Goal: Information Seeking & Learning: Understand process/instructions

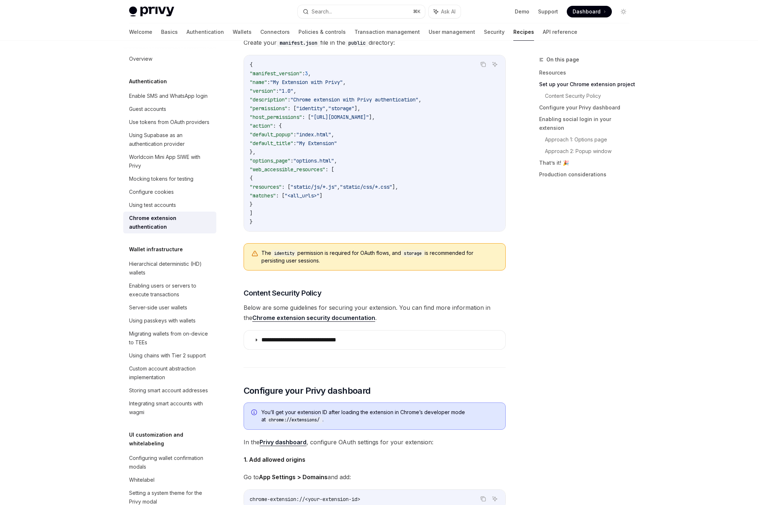
scroll to position [348, 0]
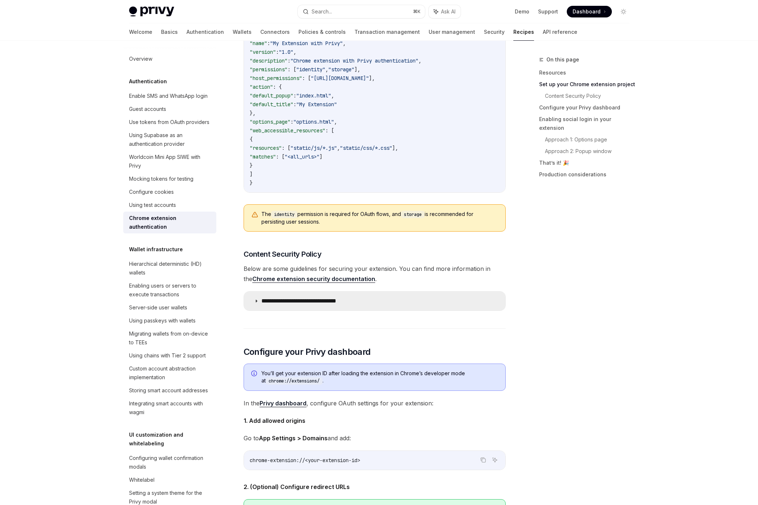
click at [254, 300] on icon at bounding box center [256, 301] width 4 height 4
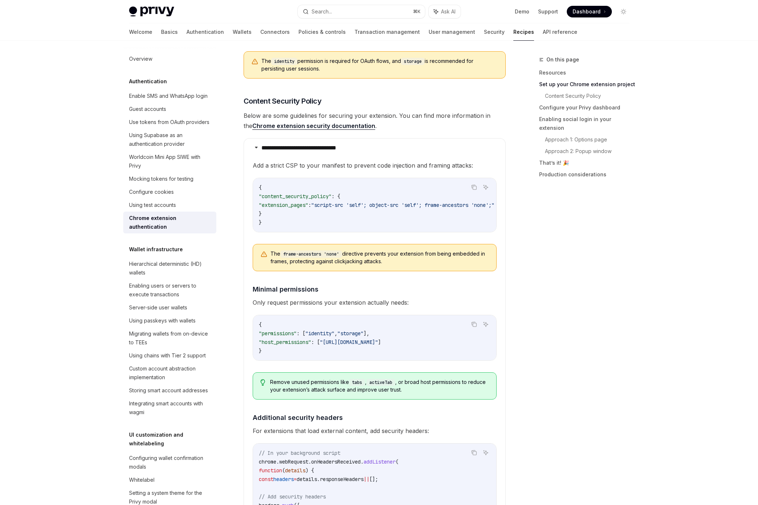
scroll to position [502, 0]
drag, startPoint x: 372, startPoint y: 231, endPoint x: 420, endPoint y: 233, distance: 47.6
click at [420, 231] on div "{ "content_security_policy" : { "extension_pages" : "script-src 'self'; object-…" at bounding box center [374, 204] width 243 height 54
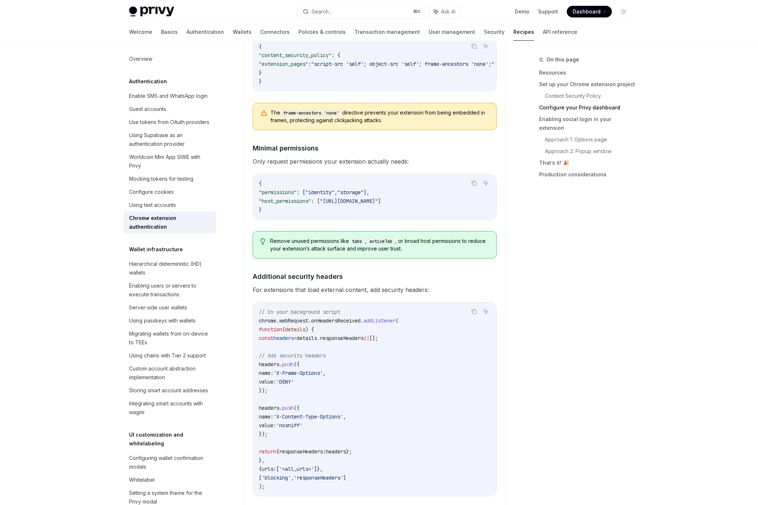
scroll to position [644, 0]
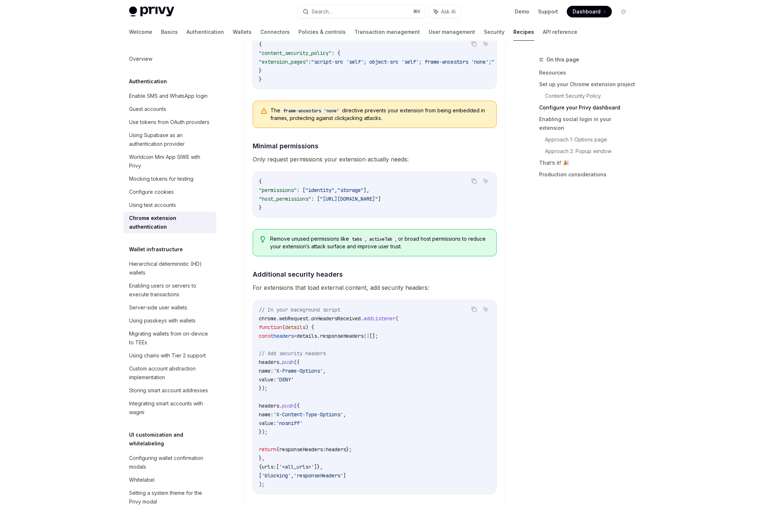
click at [330, 191] on span ""identity"" at bounding box center [319, 190] width 29 height 7
copy span "identity"
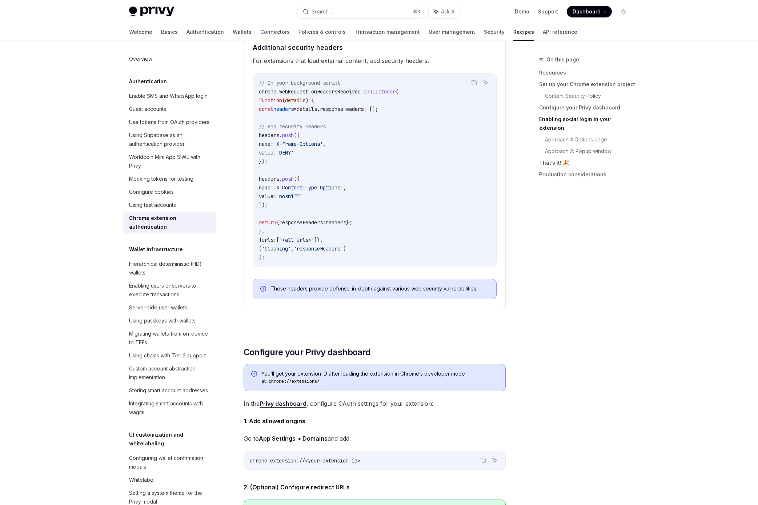
scroll to position [957, 0]
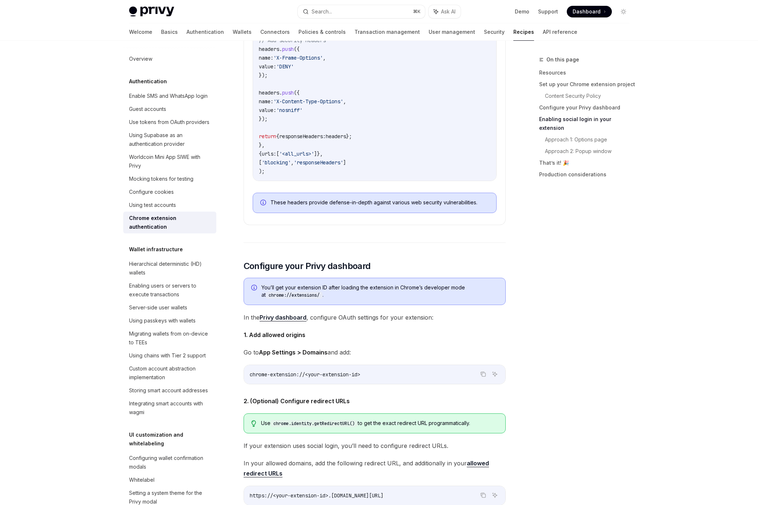
click at [586, 288] on div "On this page Resources Set up your Chrome extension project Content Security Po…" at bounding box center [579, 280] width 110 height 450
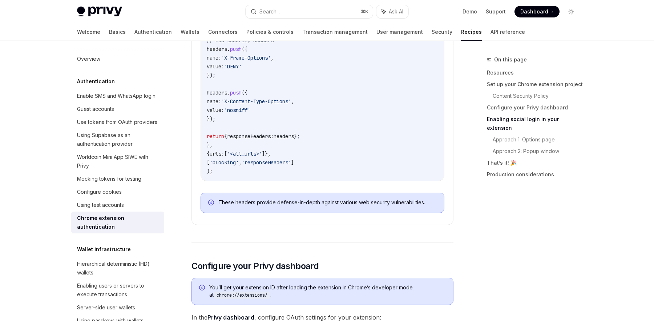
type textarea "*"
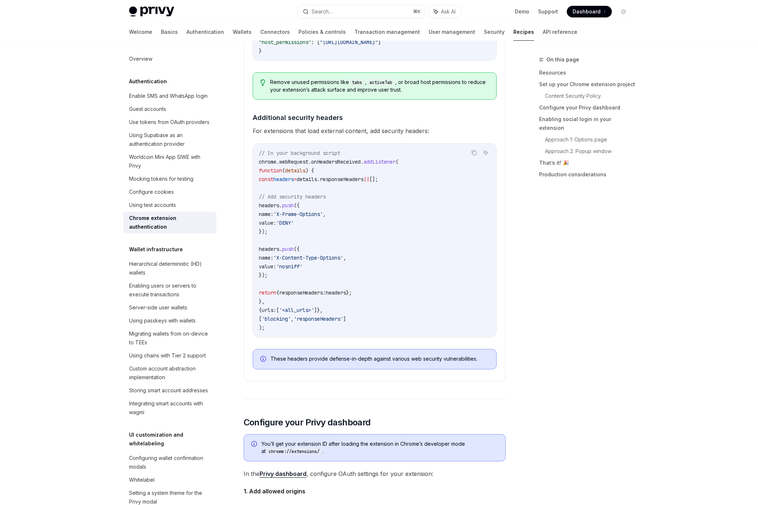
scroll to position [809, 0]
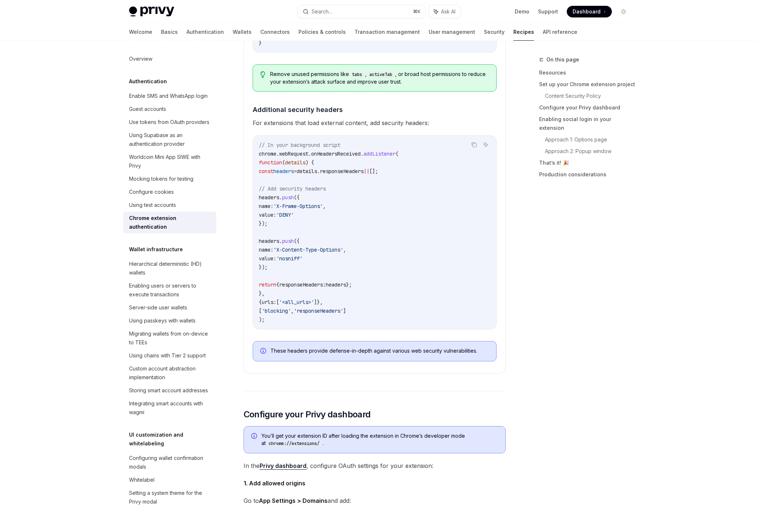
click at [363, 248] on code "// In your background script chrome . webRequest . onHeadersReceived . addListe…" at bounding box center [375, 232] width 232 height 183
drag, startPoint x: 366, startPoint y: 253, endPoint x: 299, endPoint y: 254, distance: 66.5
click at [299, 253] on span "'X-Content-Type-Options'" at bounding box center [308, 249] width 70 height 7
copy span "X-Content-Type-Options"
drag, startPoint x: 343, startPoint y: 209, endPoint x: 298, endPoint y: 209, distance: 45.4
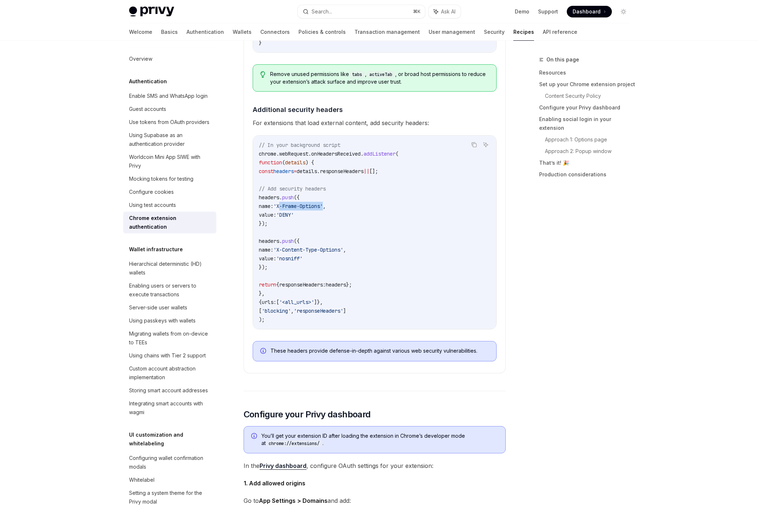
click at [298, 209] on span "'X-Frame-Options'" at bounding box center [297, 206] width 49 height 7
copy span "X-Frame-Options"
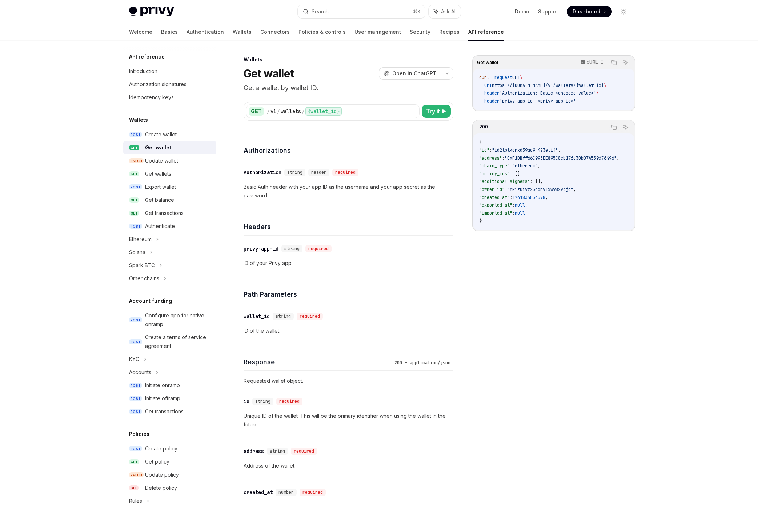
scroll to position [15, 0]
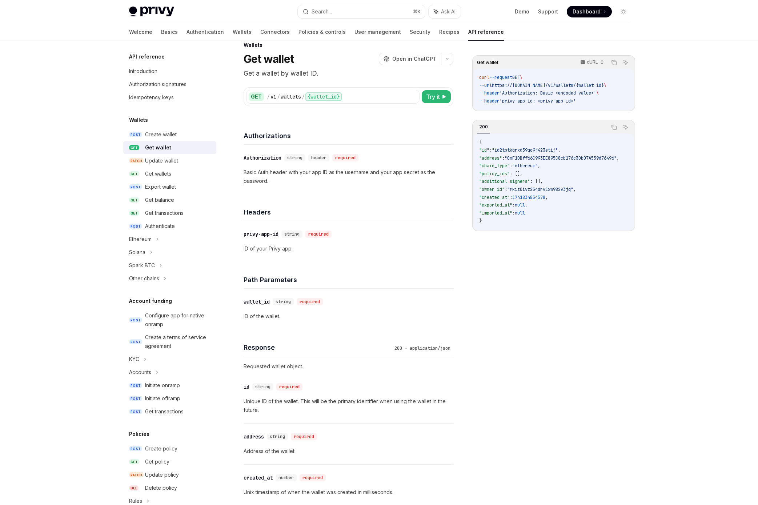
type textarea "*"
